Goal: Find specific page/section: Find specific page/section

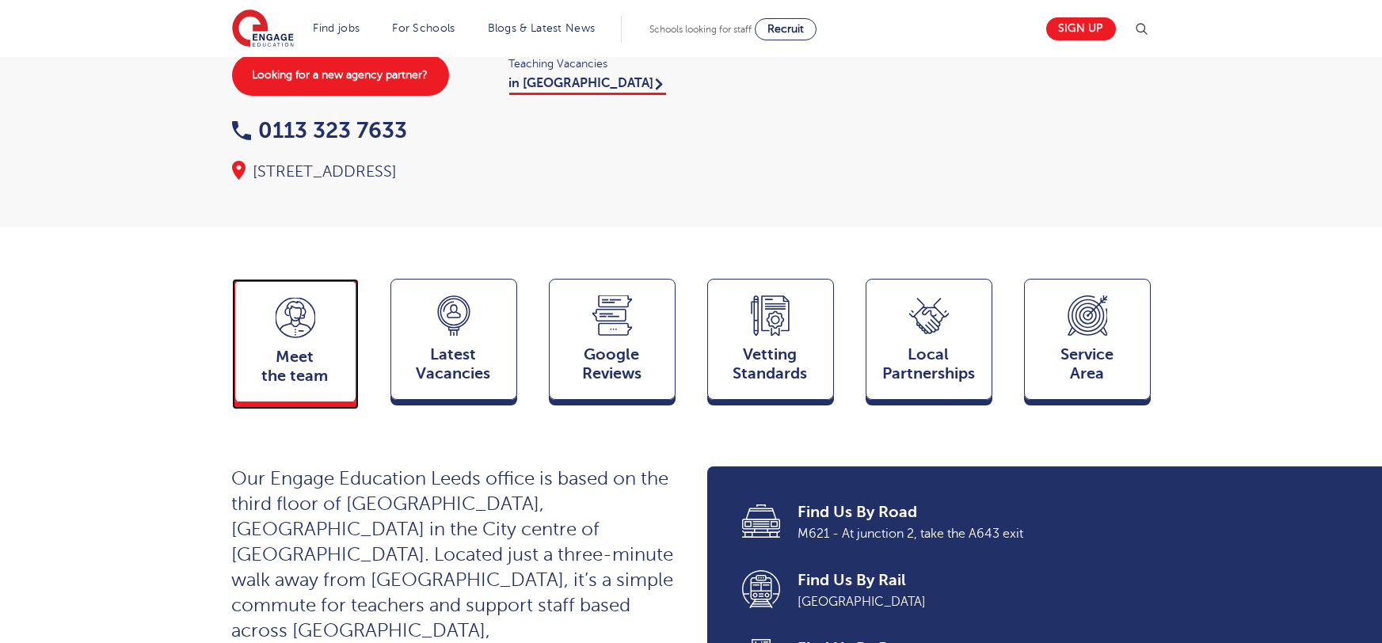
click at [260, 348] on span "Meet the team" at bounding box center [295, 367] width 105 height 38
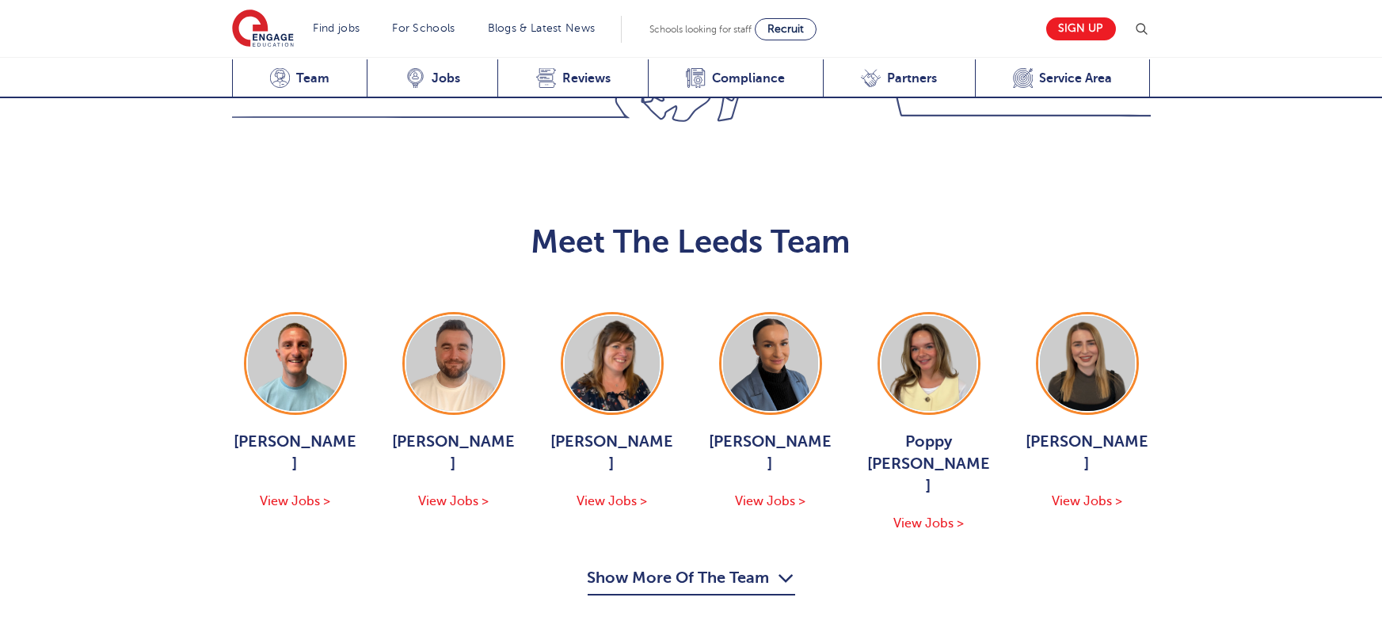
scroll to position [1729, 0]
click at [737, 566] on button "Show More Of The Team" at bounding box center [692, 581] width 208 height 30
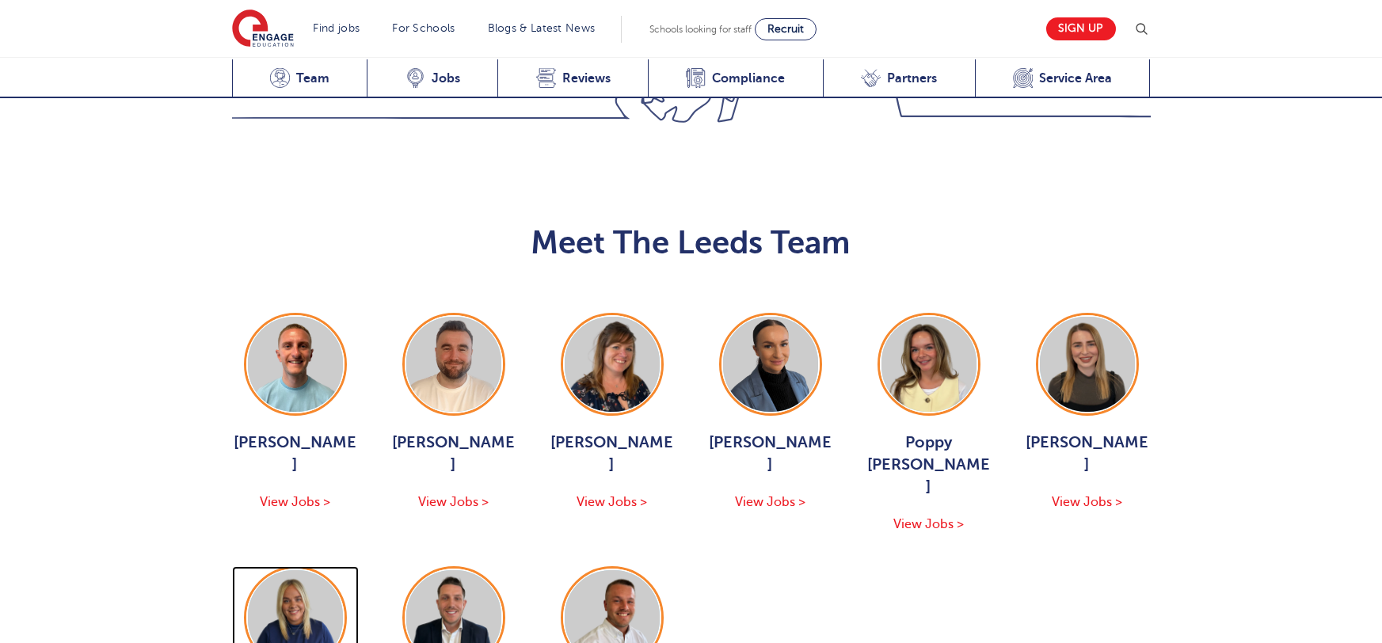
click at [303, 570] on img at bounding box center [295, 617] width 95 height 95
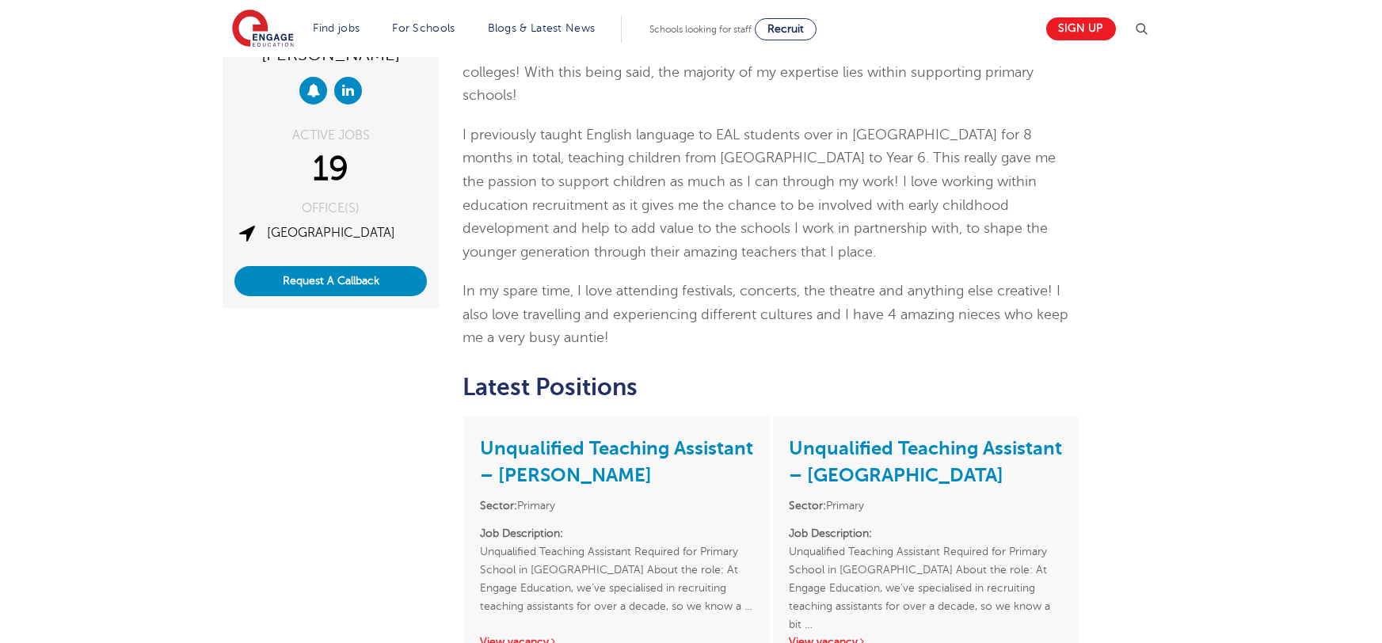
scroll to position [259, 0]
